Goal: Transaction & Acquisition: Obtain resource

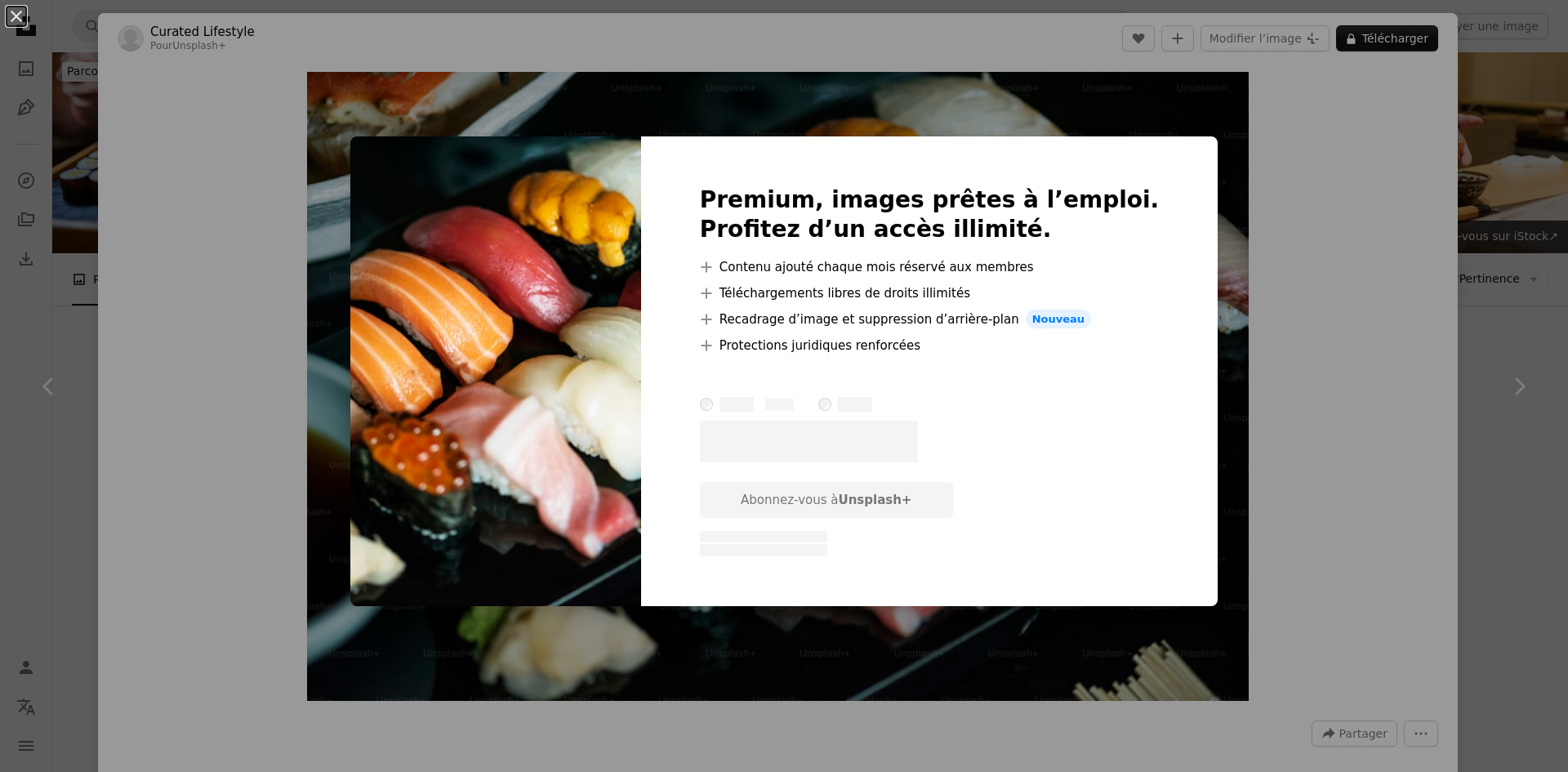
scroll to position [1796, 0]
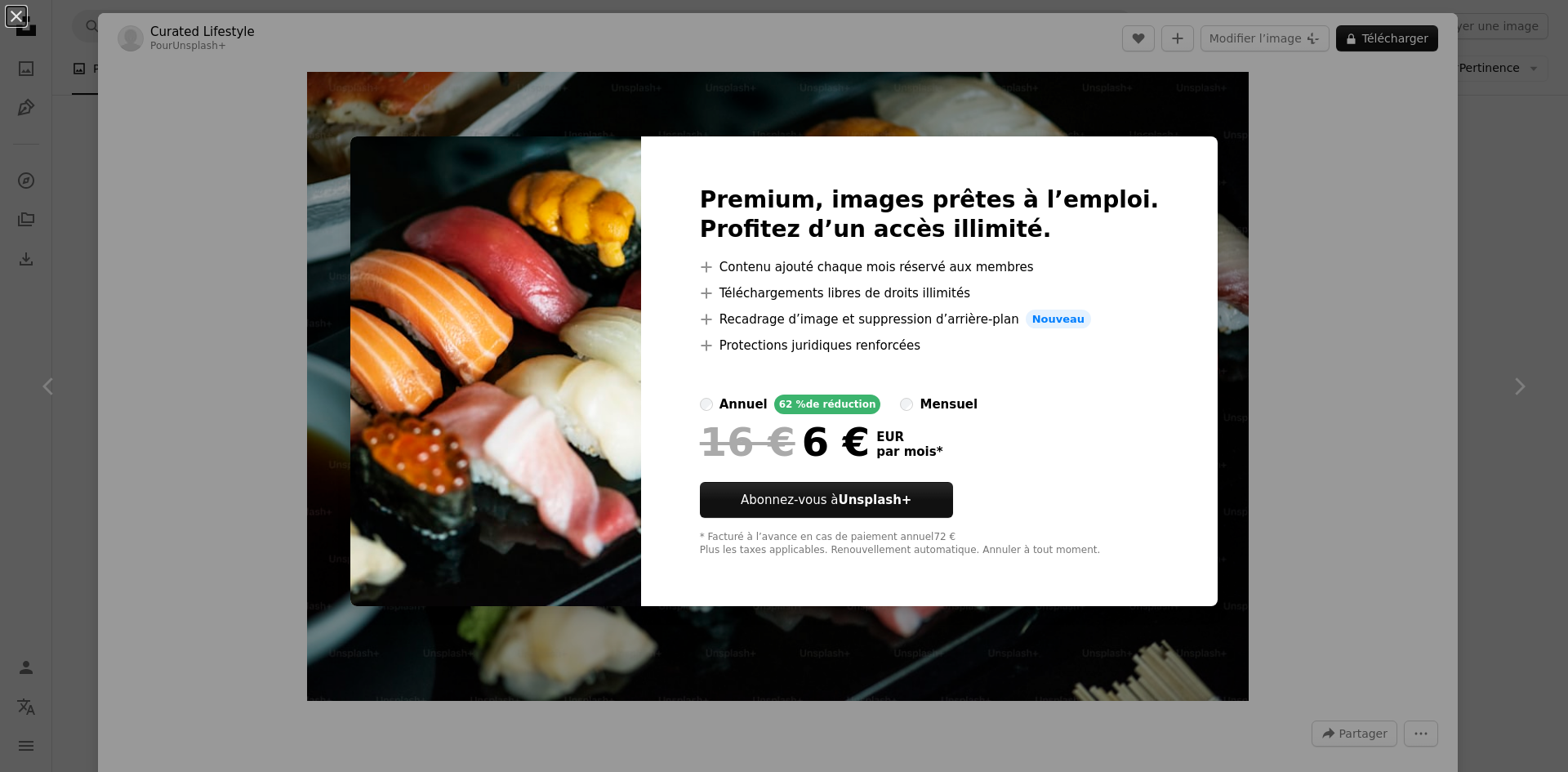
click at [1279, 313] on div "An X shape Premium, images prêtes à l’emploi. Profitez d’un accès illimité. A p…" at bounding box center [784, 386] width 1568 height 772
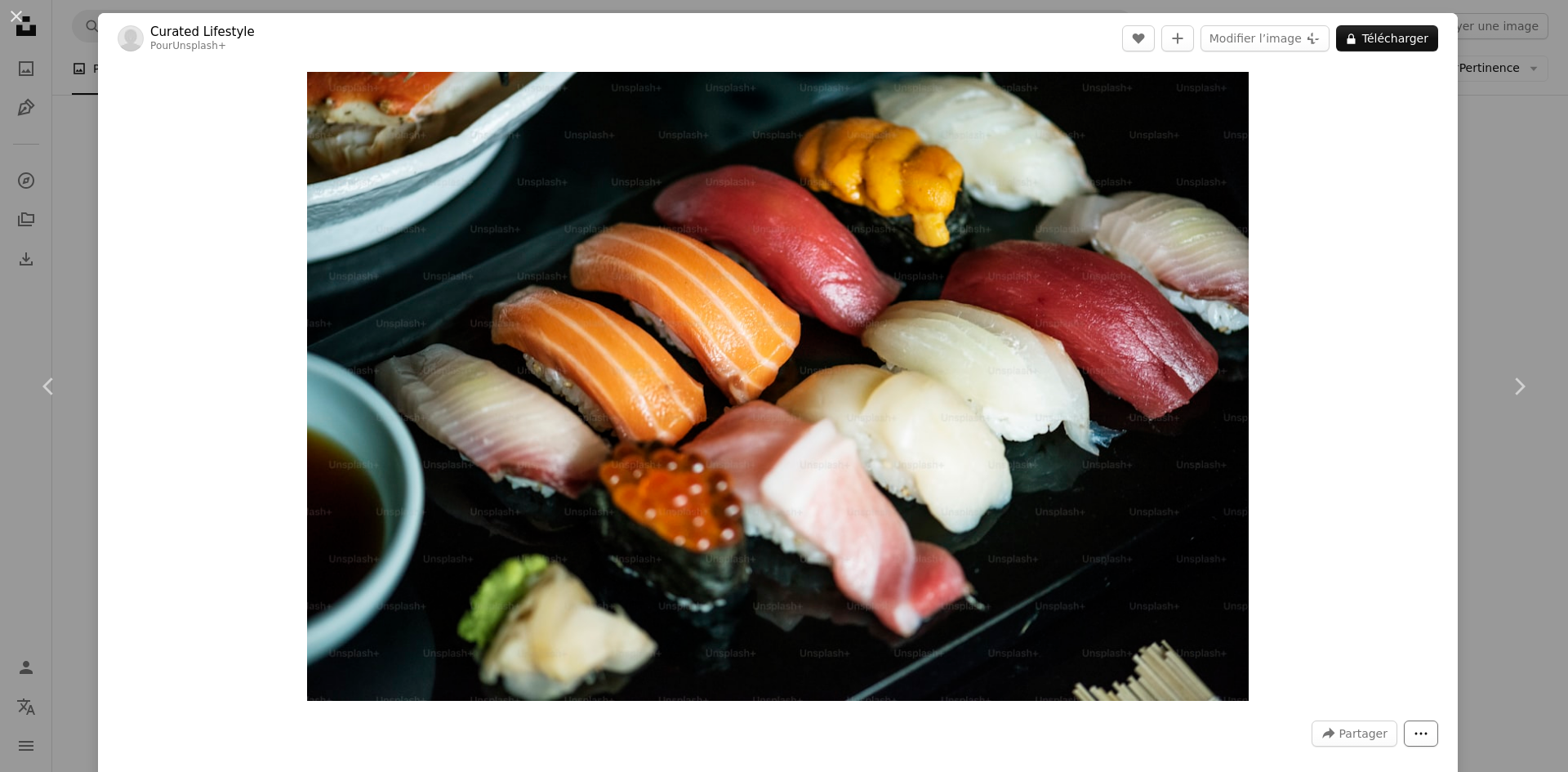
click at [1404, 737] on button "More Actions" at bounding box center [1421, 733] width 34 height 26
click at [1354, 479] on dialog "An X shape Chevron left Chevron right Curated Lifestyle Pour Unsplash+ A heart …" at bounding box center [784, 386] width 1568 height 772
click at [1025, 306] on img "Zoom sur cette image" at bounding box center [778, 386] width 942 height 629
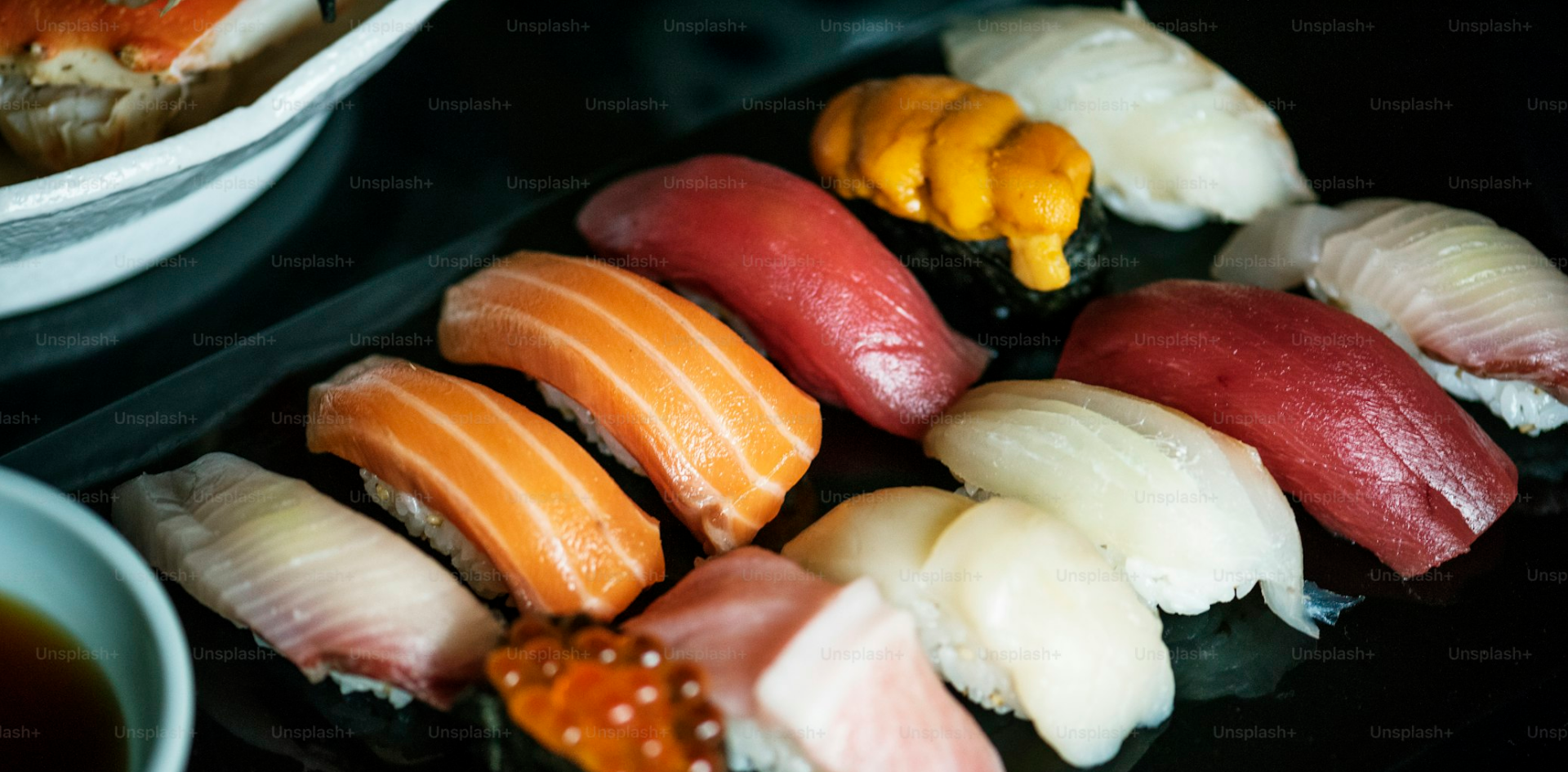
scroll to position [130, 0]
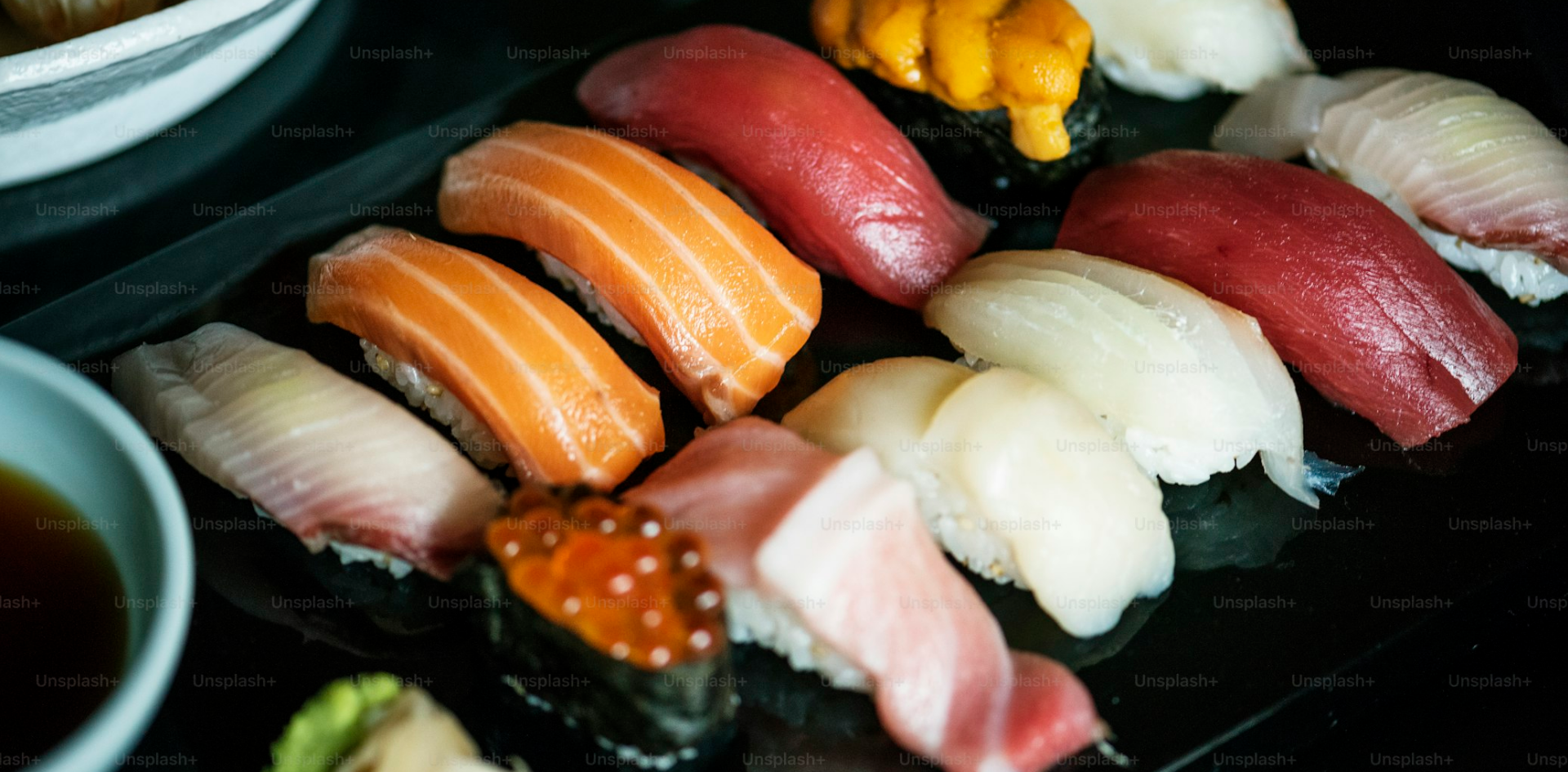
click at [1025, 306] on img "Zoom arrière sur cette image" at bounding box center [784, 393] width 1570 height 1047
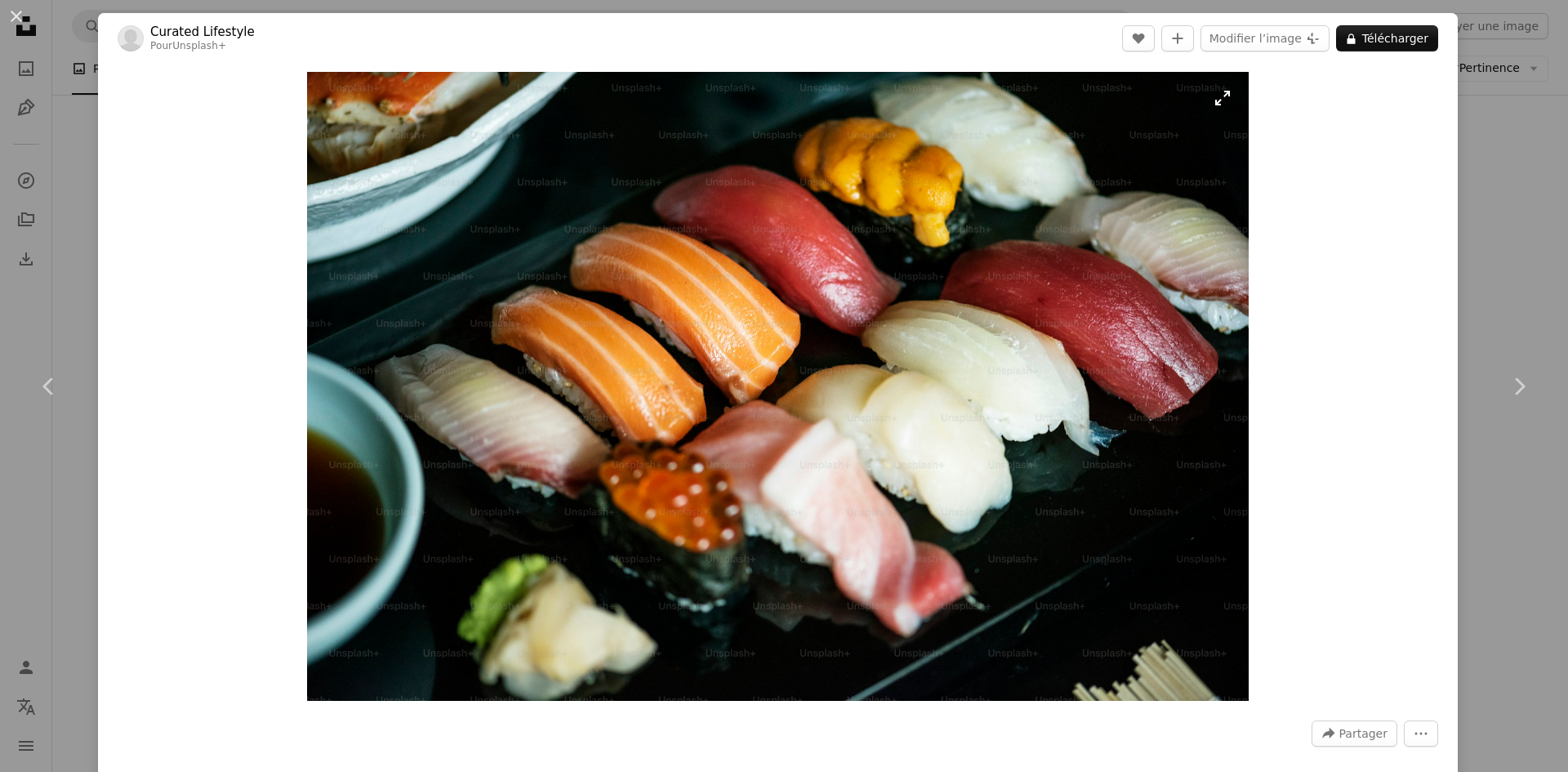
click at [1025, 306] on img "Zoom sur cette image" at bounding box center [778, 386] width 942 height 629
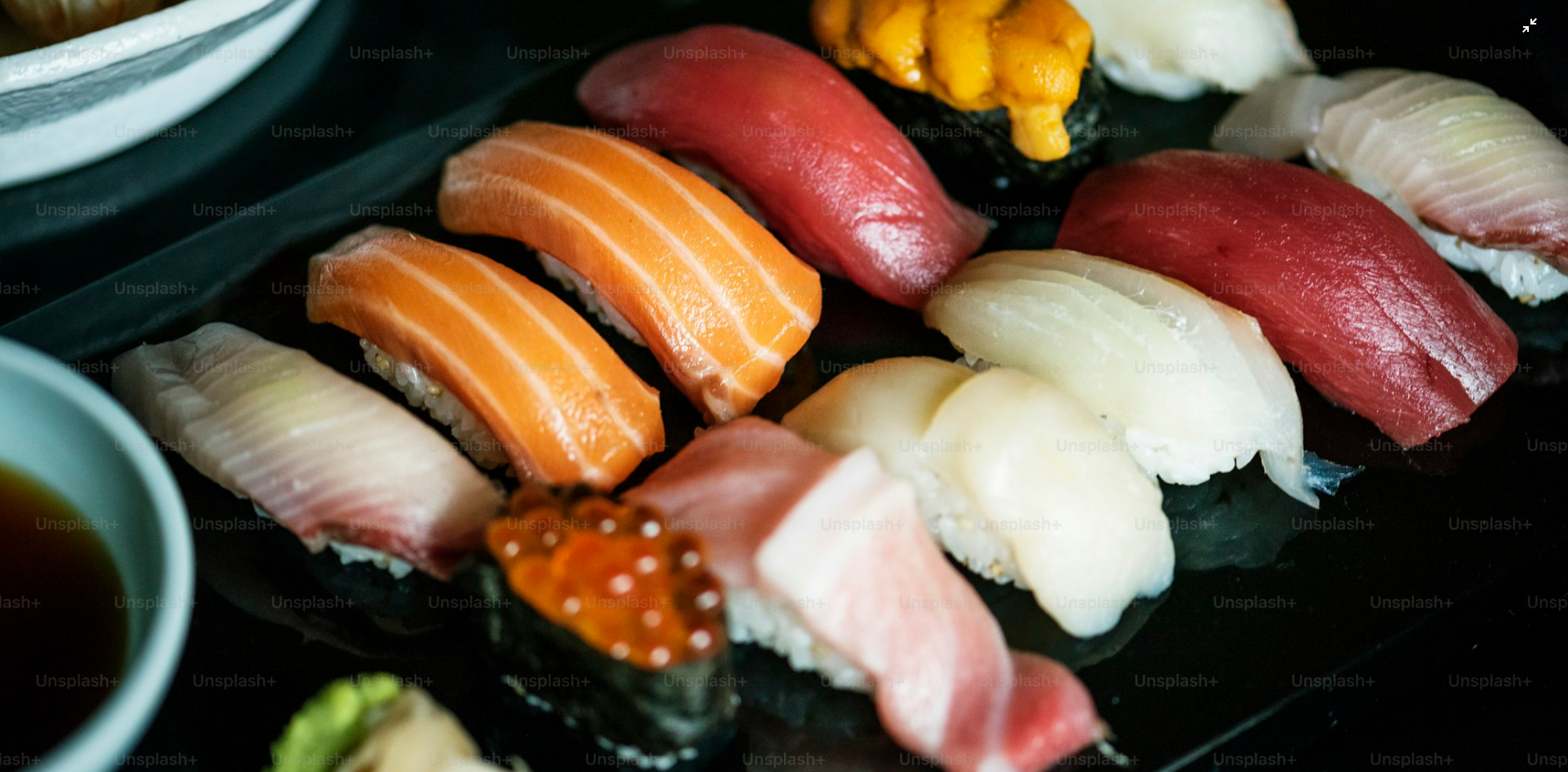
click at [1015, 314] on img "Zoom arrière sur cette image" at bounding box center [784, 393] width 1570 height 1047
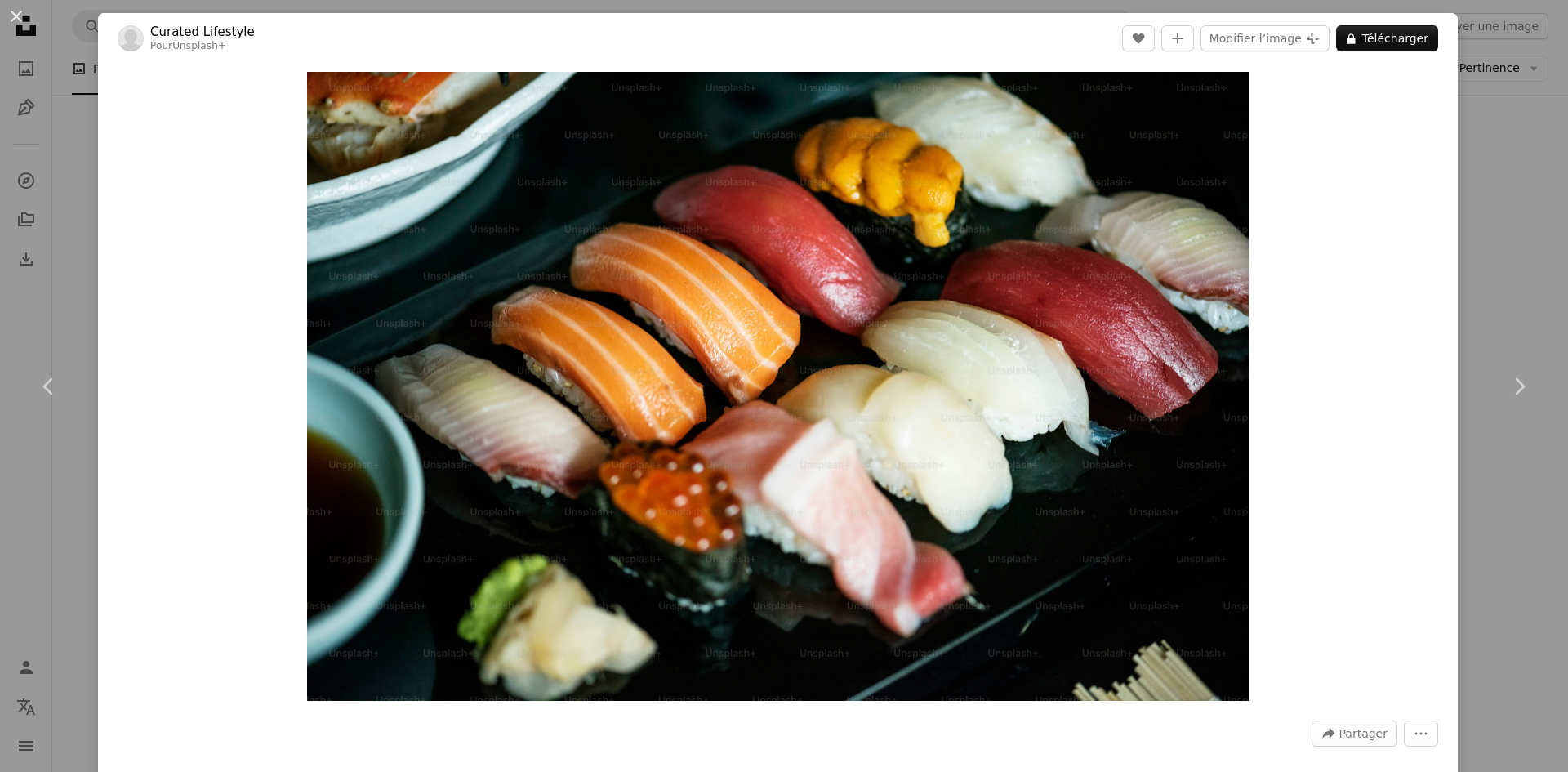
click at [1481, 181] on div "An X shape Chevron left Chevron right Curated Lifestyle Pour Unsplash+ A heart …" at bounding box center [784, 386] width 1568 height 772
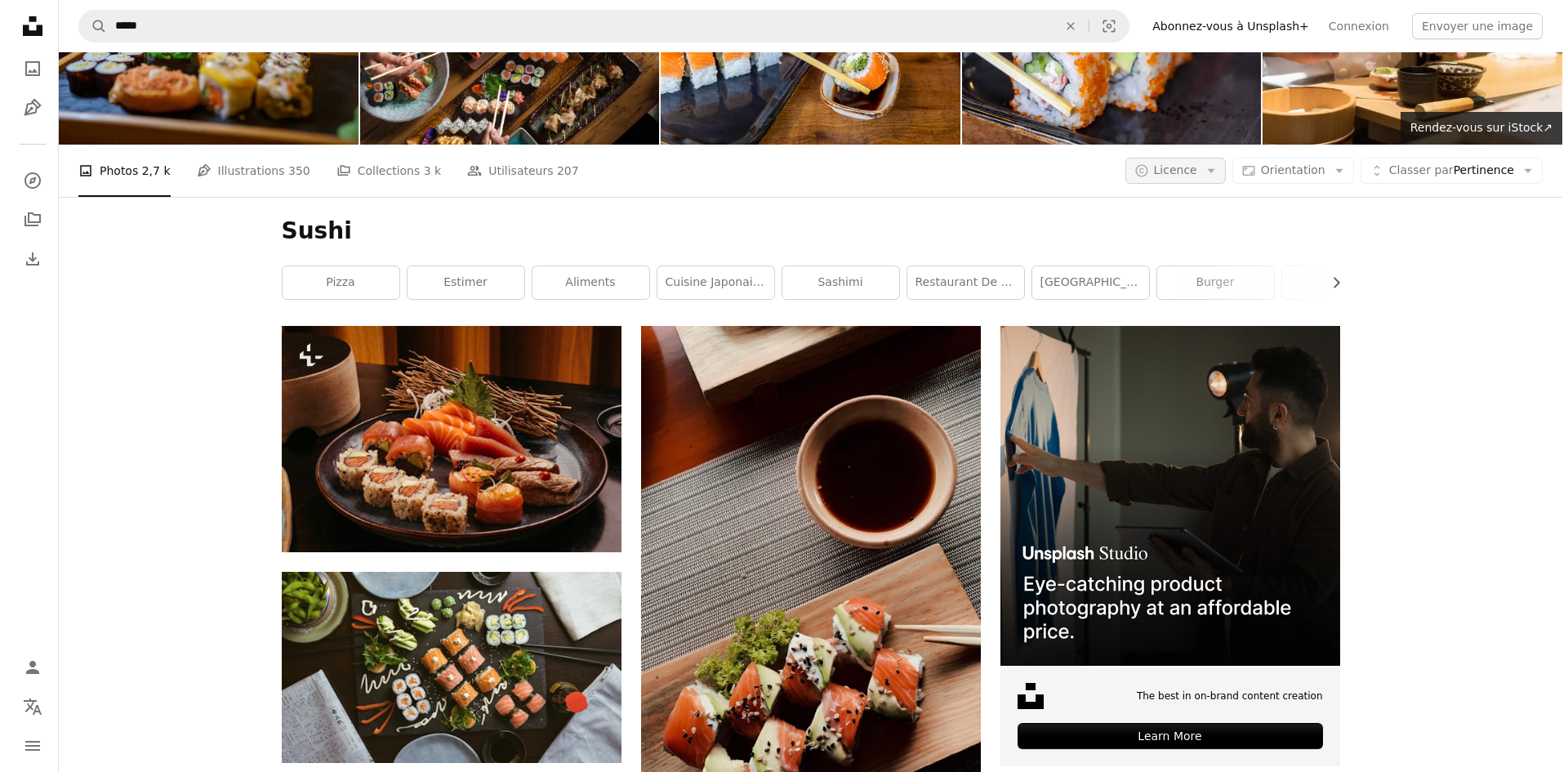
scroll to position [107, 0]
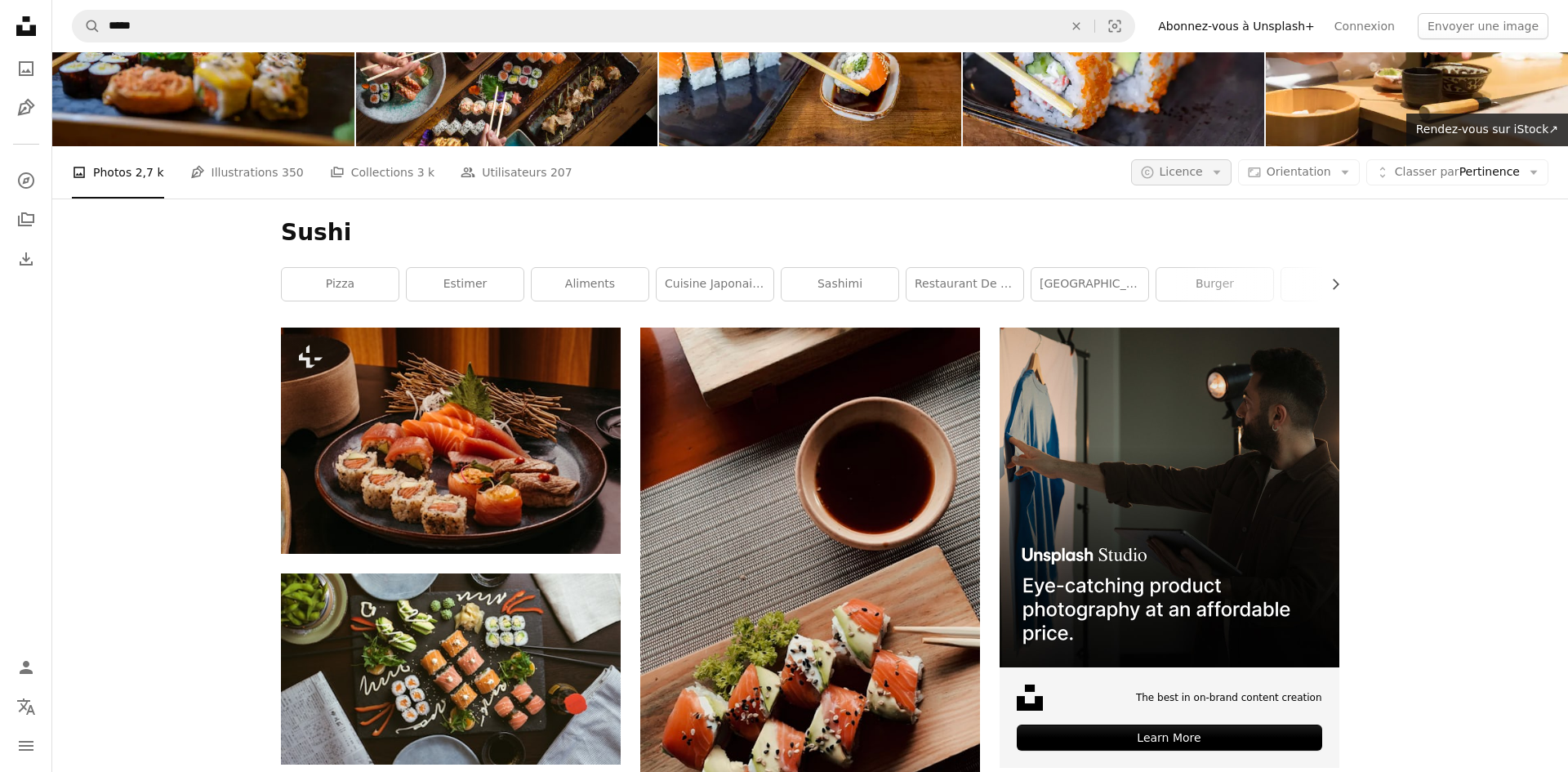
click at [1173, 165] on span "Licence" at bounding box center [1181, 171] width 43 height 13
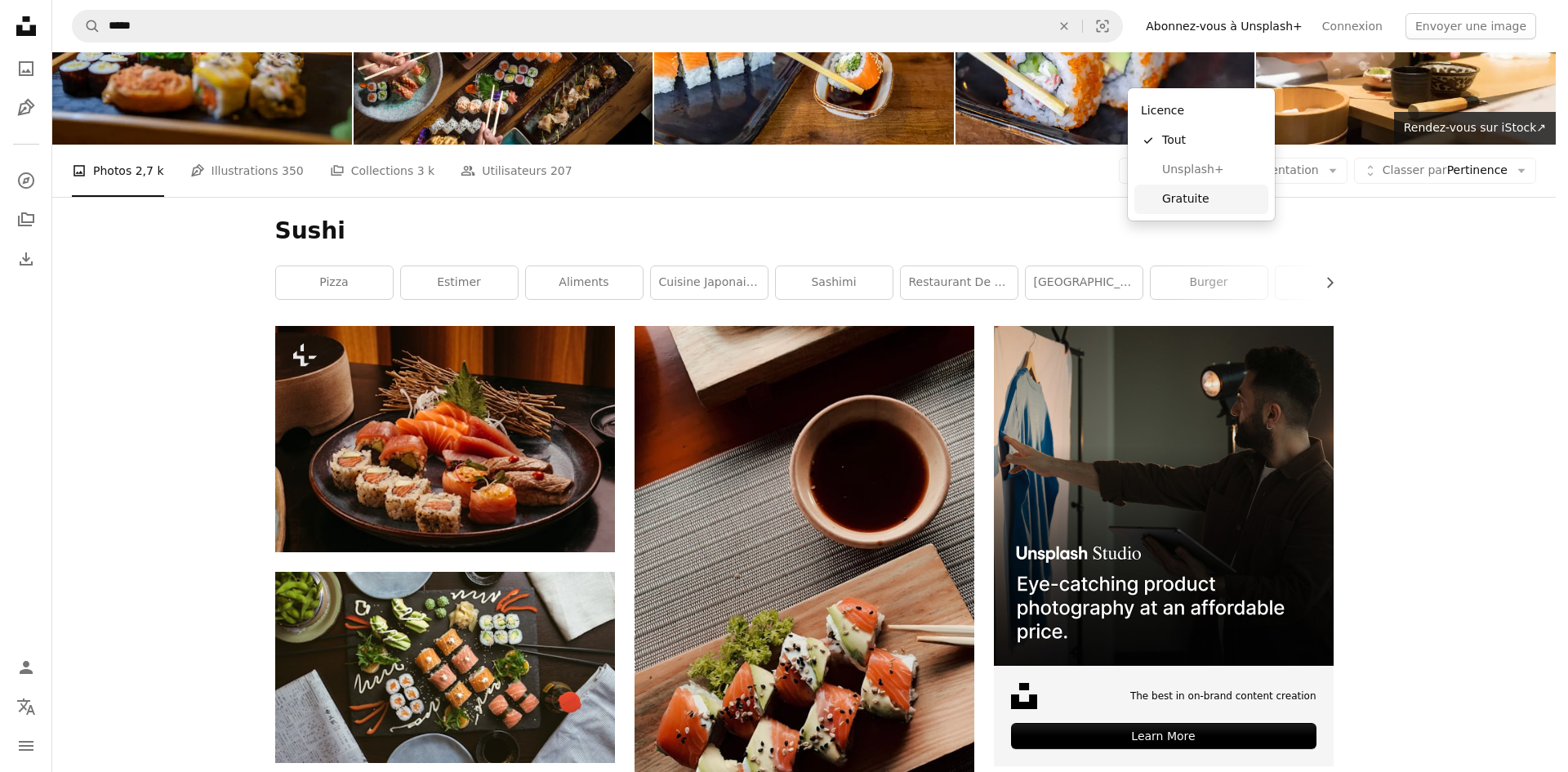
click at [1210, 198] on span "Gratuite" at bounding box center [1212, 199] width 100 height 17
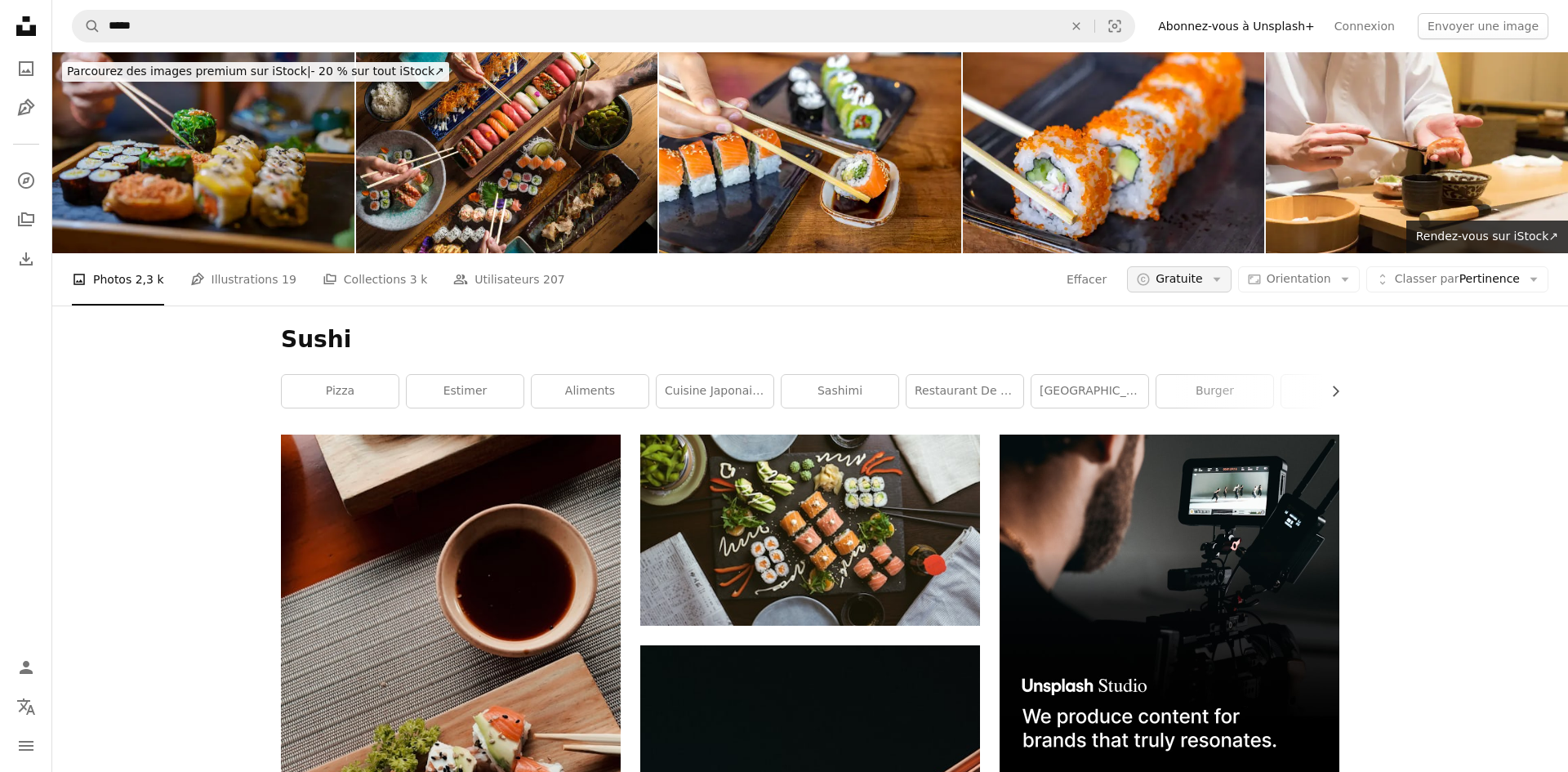
click at [1197, 271] on span "Gratuite" at bounding box center [1180, 279] width 48 height 17
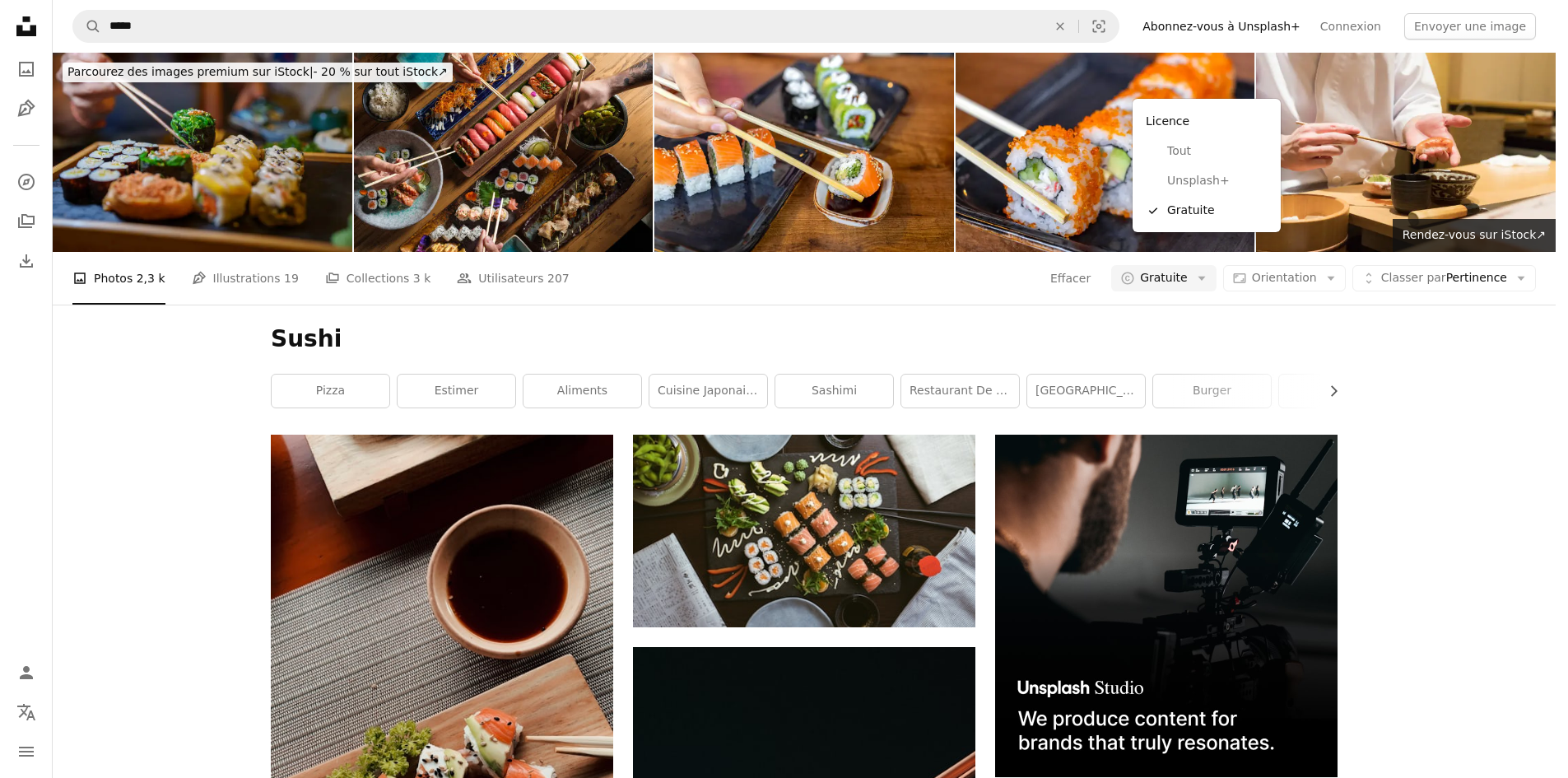
click at [1242, 21] on body "Unsplash logo Accueil Unsplash A photo Pen Tool A compass A stack of folders Do…" at bounding box center [777, 389] width 1556 height 778
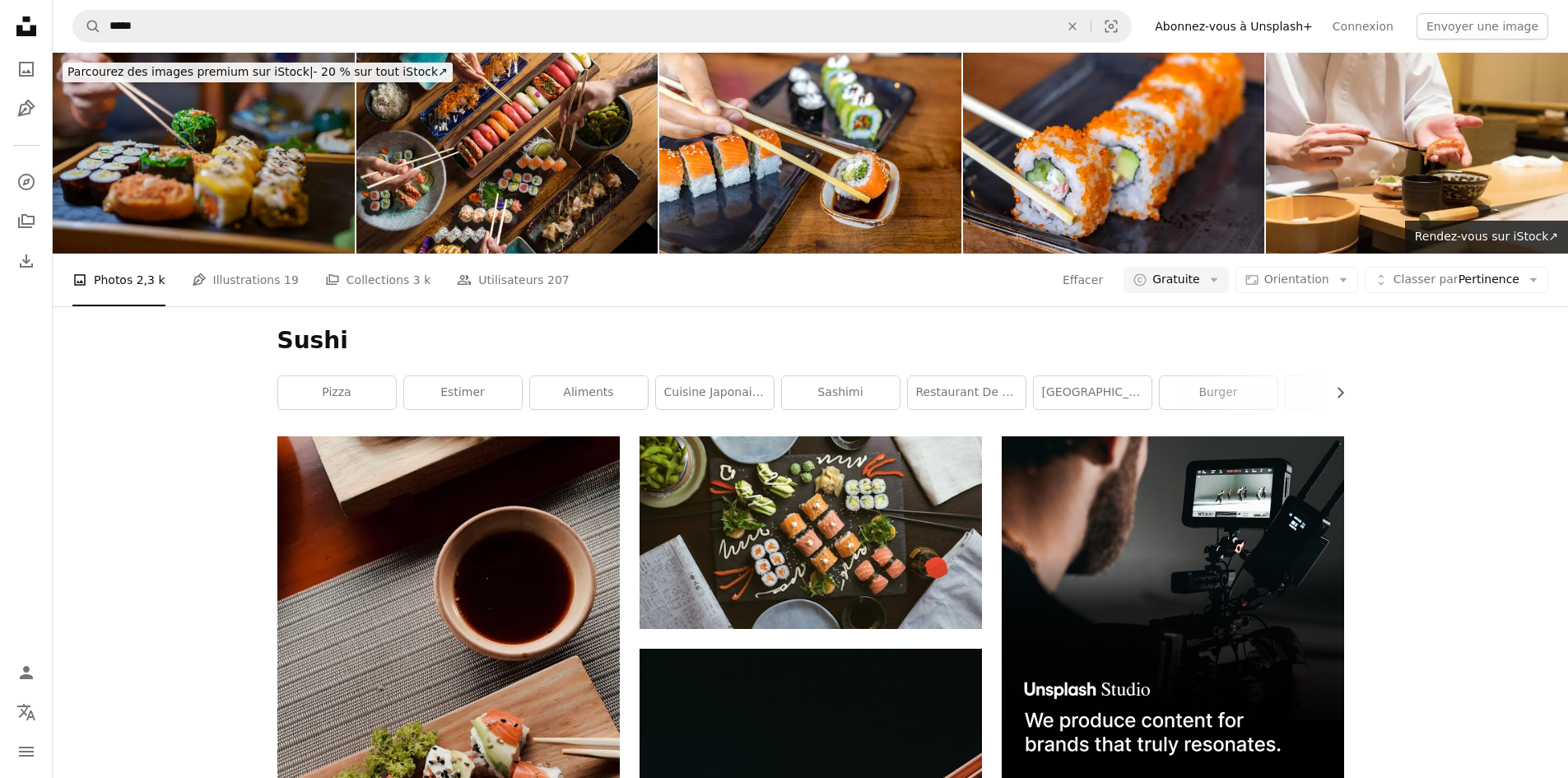
click at [1243, 29] on link "Abonnez-vous à Unsplash+" at bounding box center [1234, 27] width 178 height 27
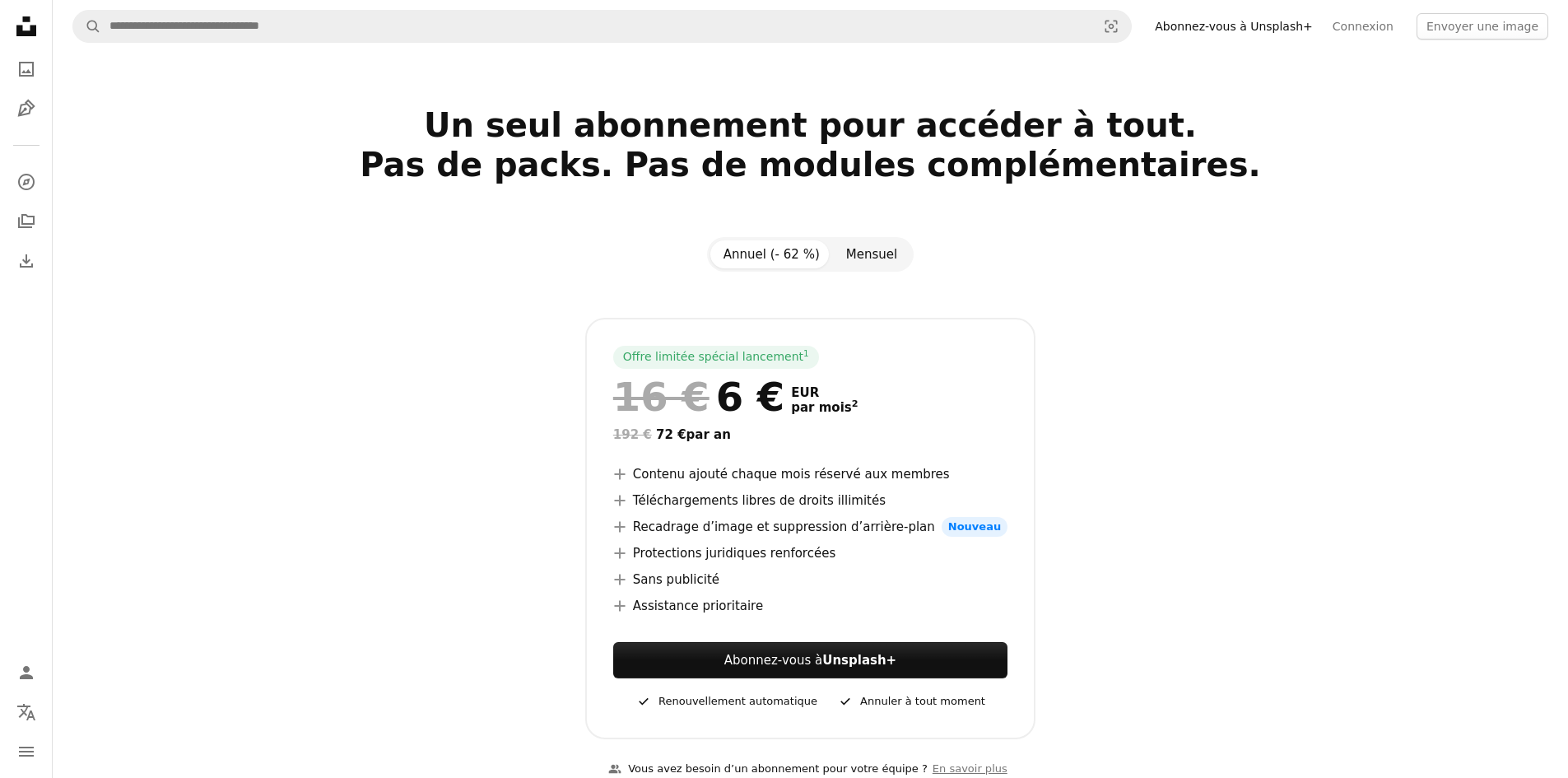
click at [871, 268] on button "Mensuel" at bounding box center [872, 253] width 77 height 28
click at [779, 262] on button "Annuel (- 62 %)" at bounding box center [772, 253] width 123 height 28
click at [848, 259] on button "Mensuel" at bounding box center [872, 253] width 77 height 28
click at [786, 246] on button "Annuel (- 62 %)" at bounding box center [772, 253] width 123 height 28
